Goal: Task Accomplishment & Management: Complete application form

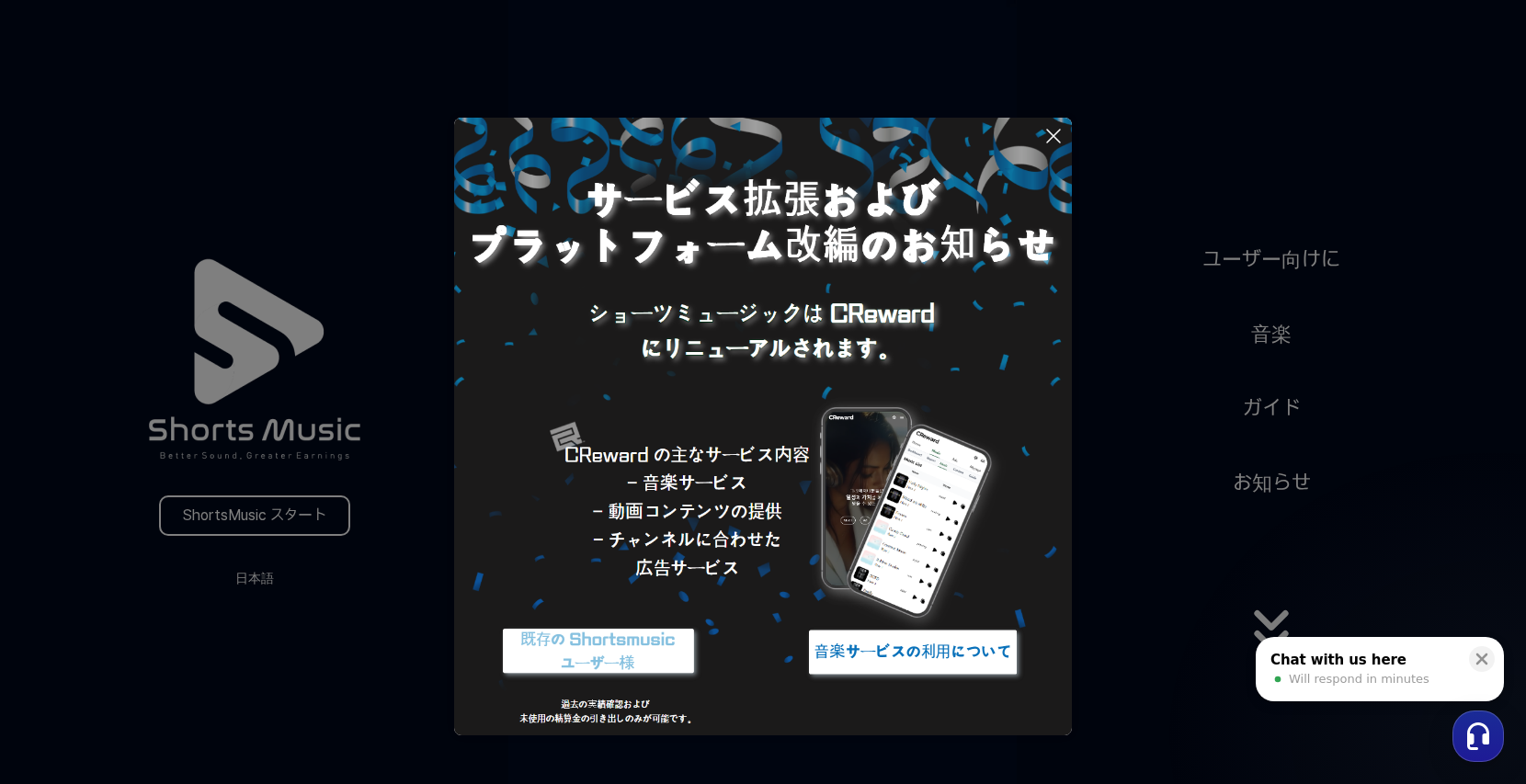
click at [662, 645] on img at bounding box center [598, 652] width 230 height 69
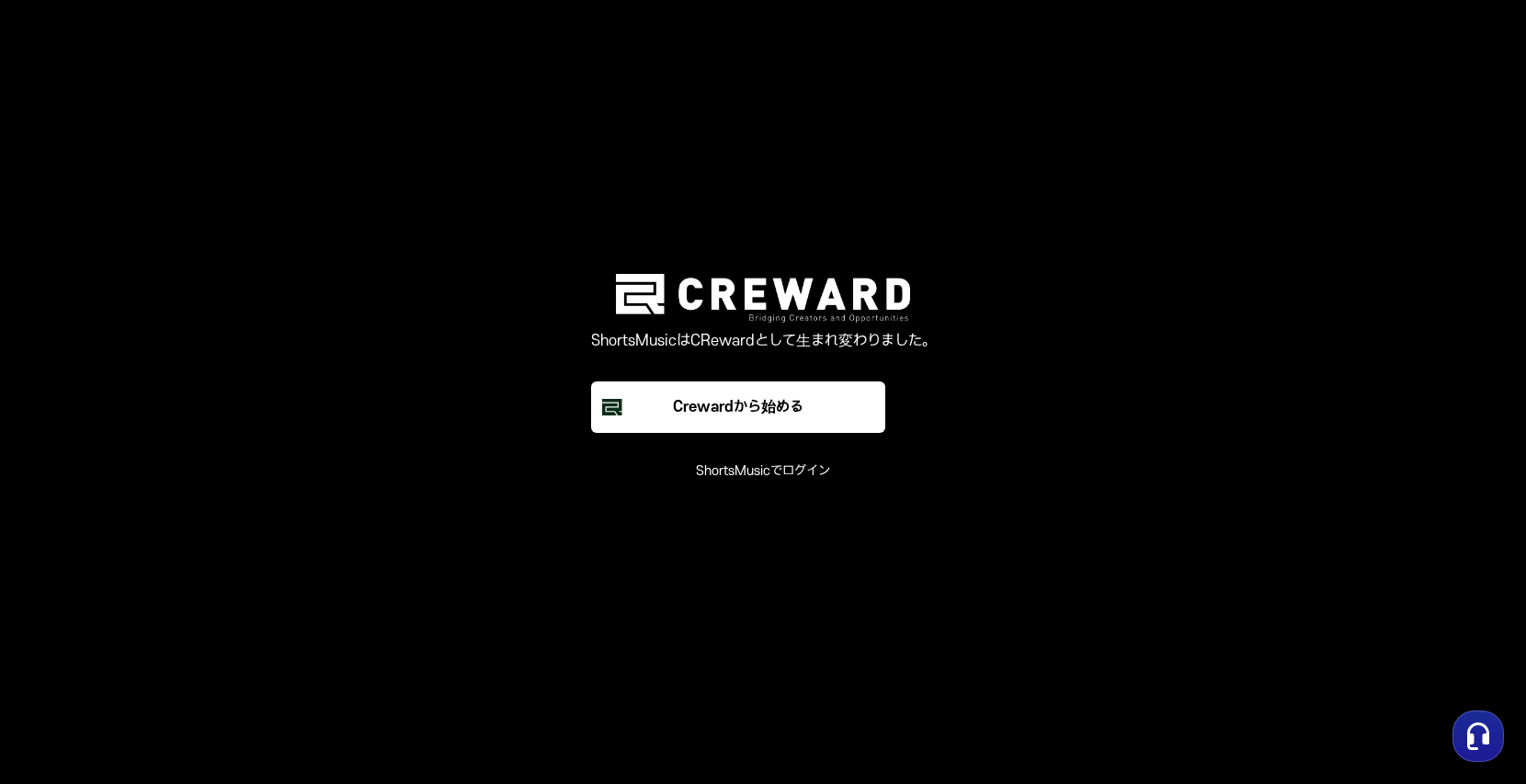
click at [798, 473] on font "ShortsMusicでログイン" at bounding box center [763, 471] width 134 height 16
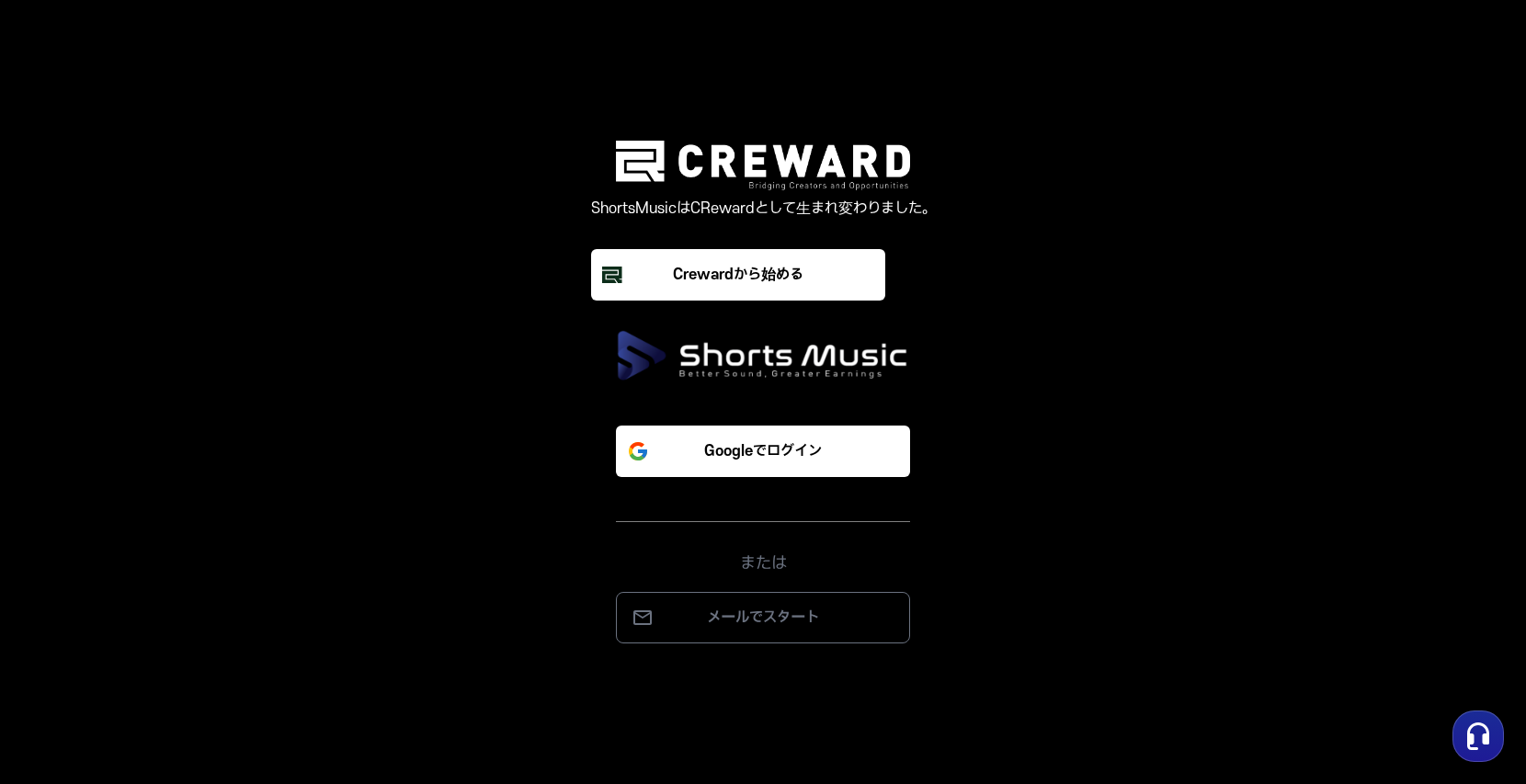
click at [807, 532] on div "または" at bounding box center [763, 549] width 294 height 56
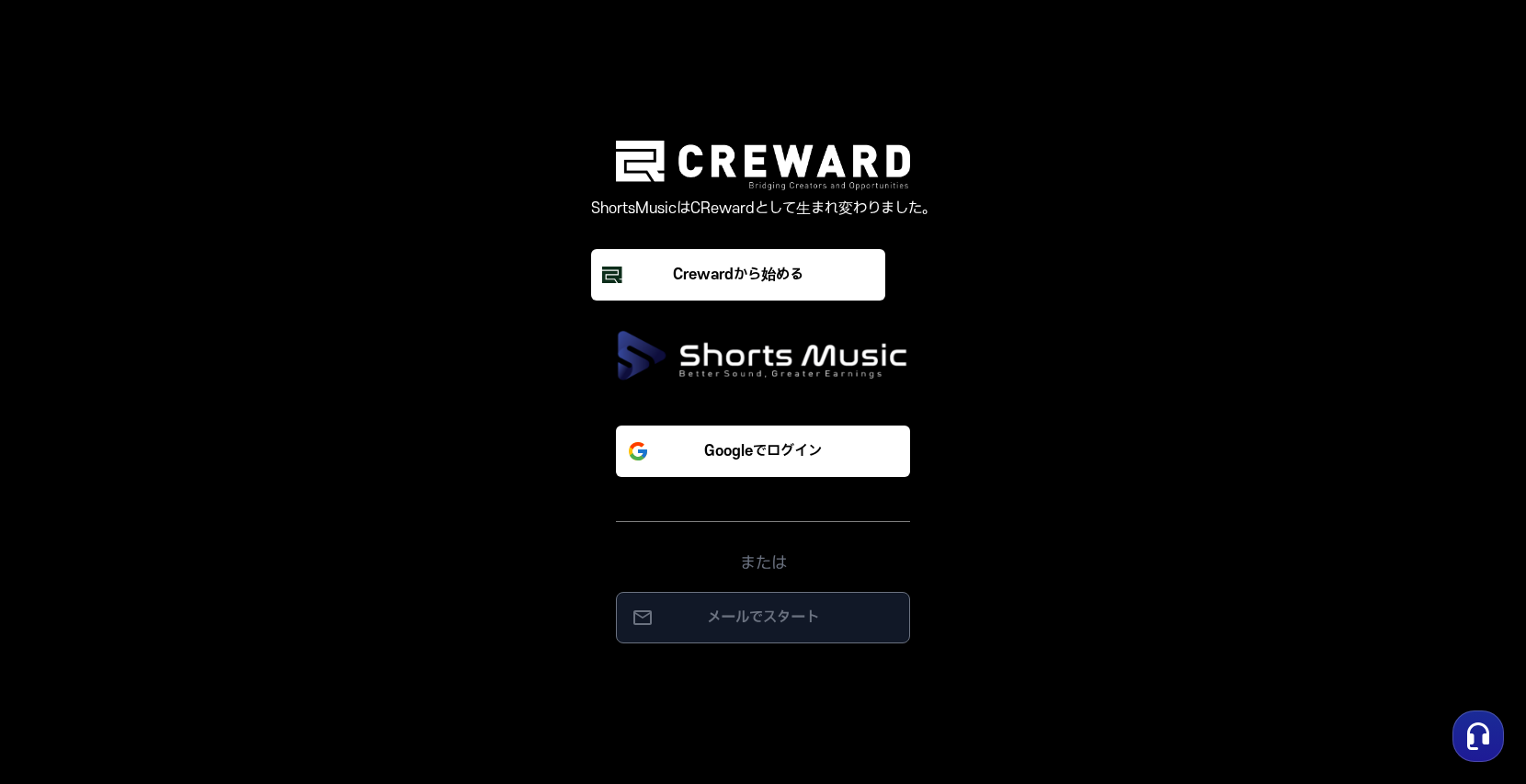
click at [784, 601] on button "メールでスタート" at bounding box center [763, 618] width 294 height 51
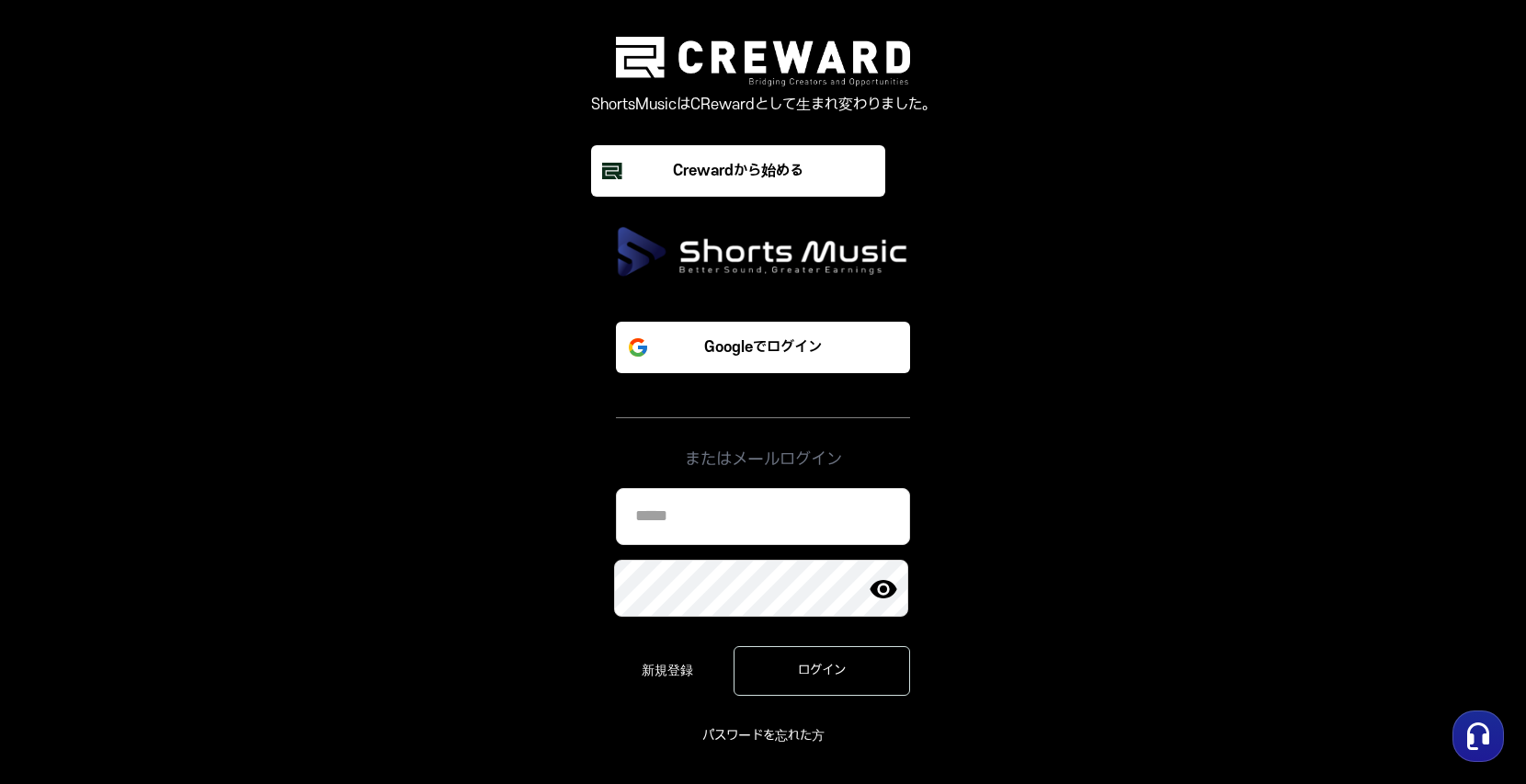
drag, startPoint x: 773, startPoint y: 527, endPoint x: 766, endPoint y: 533, distance: 9.2
click at [771, 531] on input at bounding box center [763, 516] width 294 height 57
type input "**********"
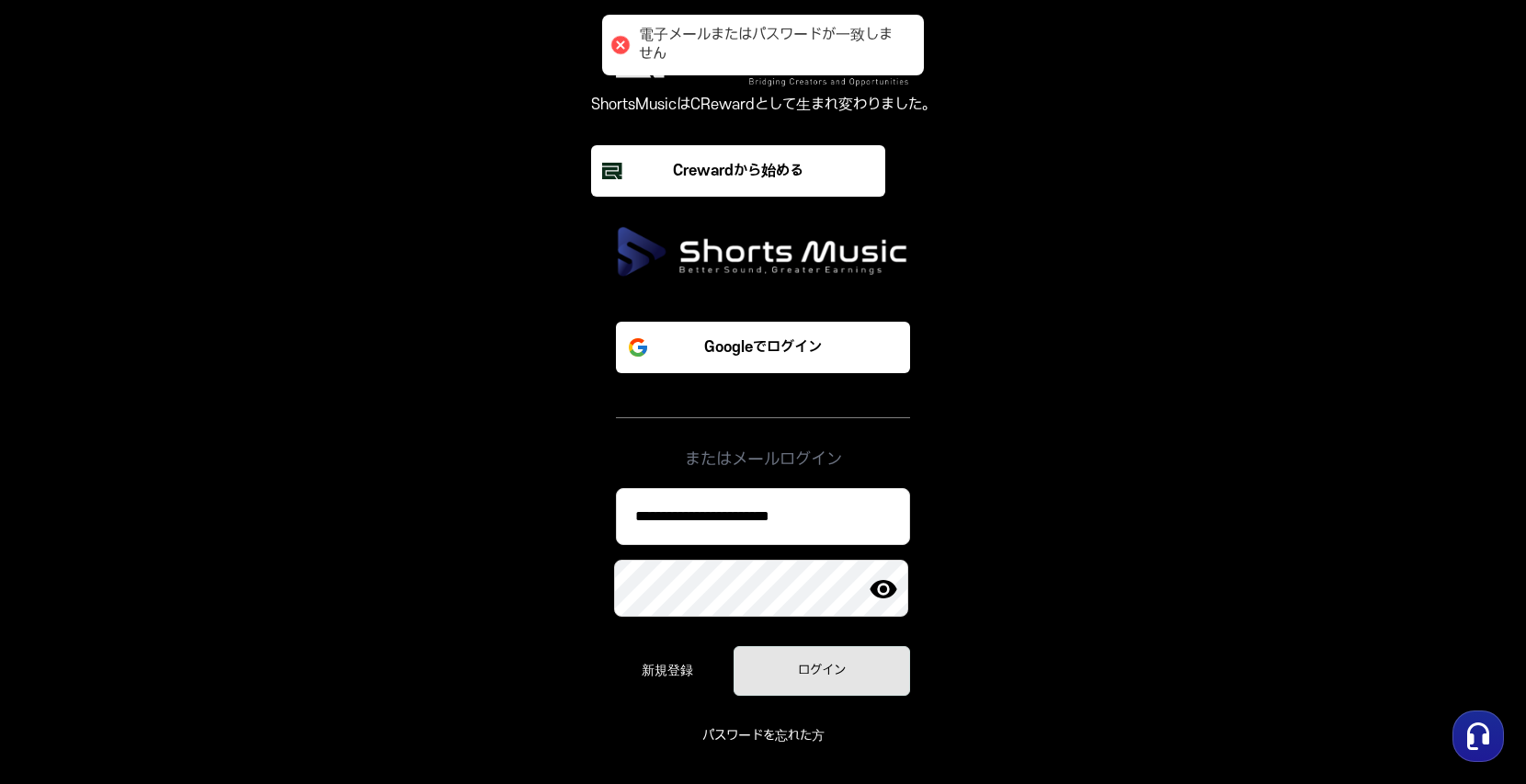
click at [849, 662] on div "ログイン" at bounding box center [822, 671] width 123 height 18
